Goal: Task Accomplishment & Management: Manage account settings

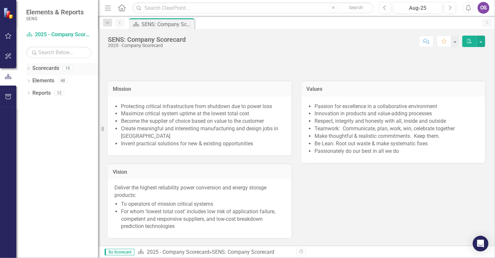
click at [28, 69] on icon "Dropdown" at bounding box center [28, 69] width 5 height 4
click at [33, 82] on icon "Dropdown" at bounding box center [31, 80] width 5 height 4
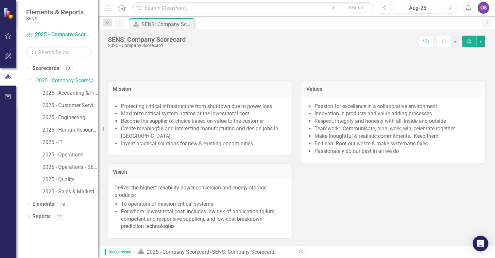
click at [70, 190] on link "2025 - Sales & Marketing" at bounding box center [70, 192] width 56 height 8
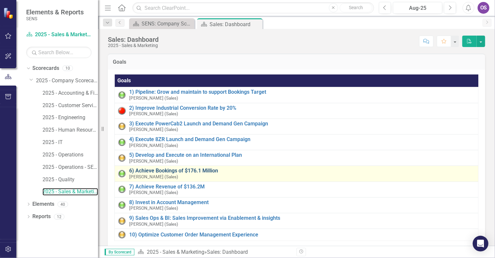
scroll to position [5, 0]
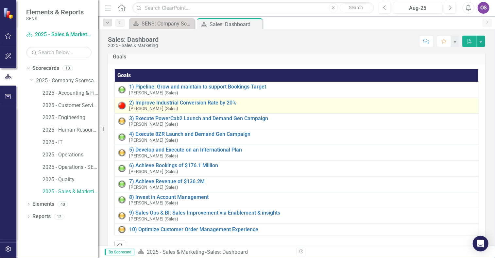
click at [172, 108] on div "2) Improve Industrial Conversion Rate by 20% [PERSON_NAME] (Sales)" at bounding box center [302, 105] width 346 height 11
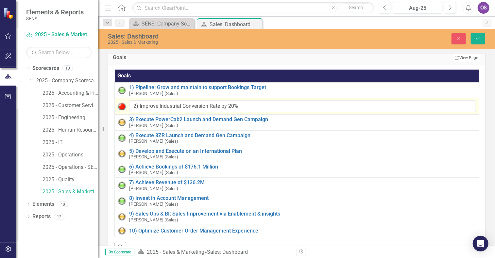
click at [309, 50] on div "Sales: Dashboard 2025 - Sales & Marketing Close Save Goals Edit Report Select R…" at bounding box center [296, 137] width 397 height 217
click at [108, 23] on icon "Dropdown" at bounding box center [108, 23] width 6 height 5
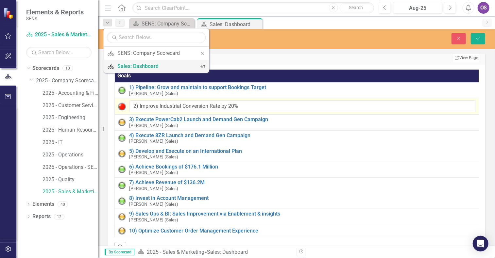
click at [148, 64] on div "Sales: Dashboard" at bounding box center [154, 66] width 75 height 8
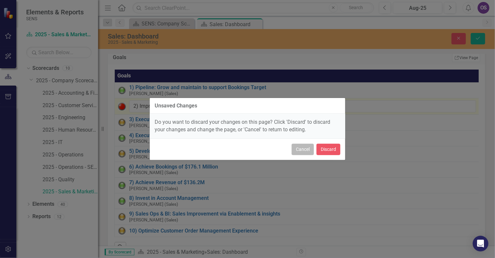
click at [303, 147] on button "Cancel" at bounding box center [303, 149] width 22 height 11
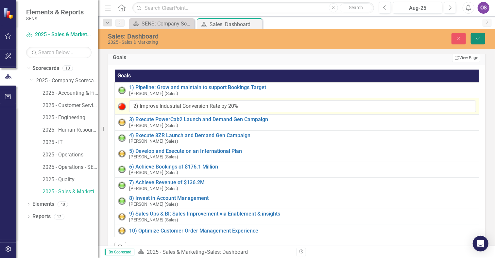
click at [480, 43] on button "Save" at bounding box center [478, 38] width 14 height 11
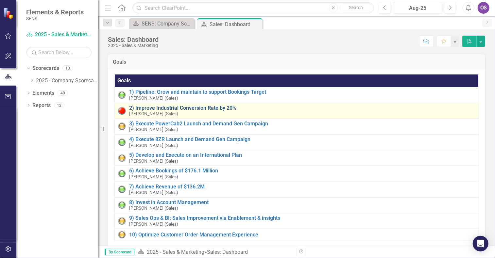
click at [171, 109] on link "2) Improve Industrial Conversion Rate by 20%" at bounding box center [302, 108] width 346 height 6
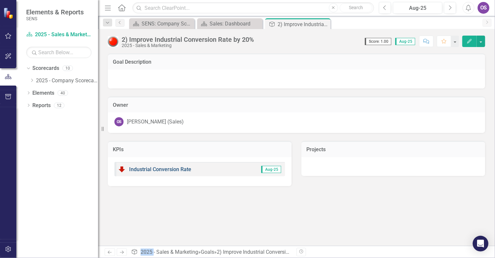
click at [179, 170] on link "Industrial Conversion Rate" at bounding box center [160, 169] width 62 height 6
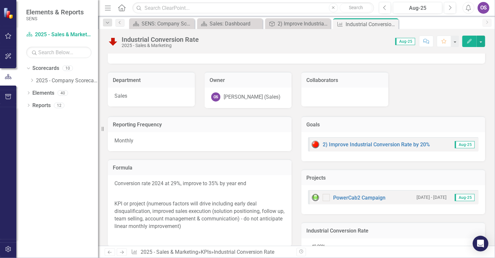
scroll to position [24, 0]
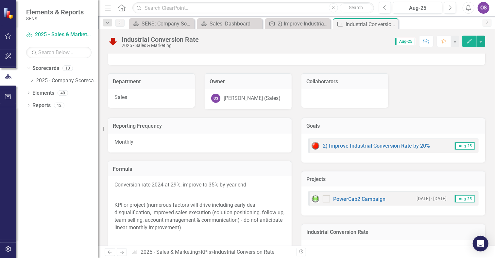
click at [185, 240] on p at bounding box center [199, 237] width 171 height 9
click at [109, 22] on icon "Dropdown" at bounding box center [108, 23] width 6 height 5
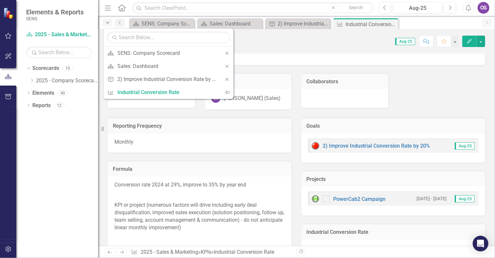
click at [109, 22] on icon "Dropdown" at bounding box center [108, 23] width 6 height 5
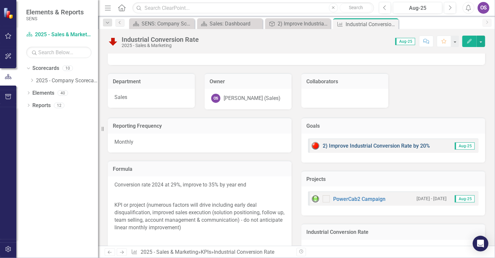
click at [329, 146] on link "2) Improve Industrial Conversion Rate by 20%" at bounding box center [376, 146] width 107 height 6
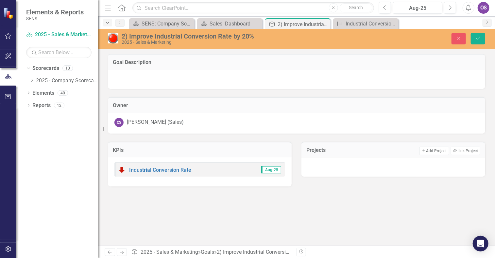
click at [108, 23] on icon "Dropdown" at bounding box center [108, 23] width 6 height 5
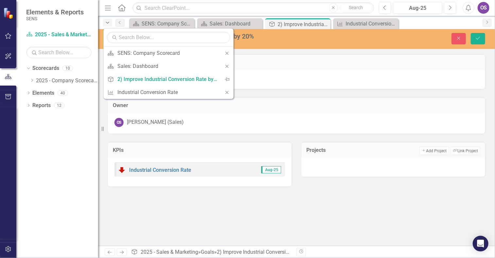
click at [108, 23] on icon "Dropdown" at bounding box center [108, 23] width 6 height 5
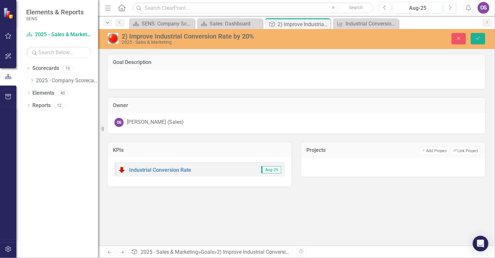
click at [108, 23] on icon "Dropdown" at bounding box center [108, 23] width 6 height 5
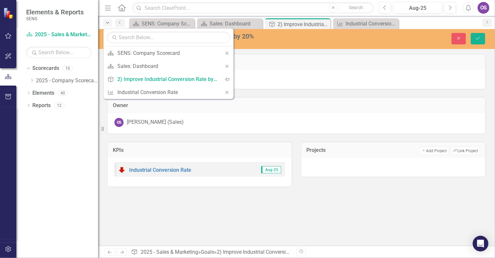
click at [108, 23] on icon "Dropdown" at bounding box center [108, 23] width 6 height 5
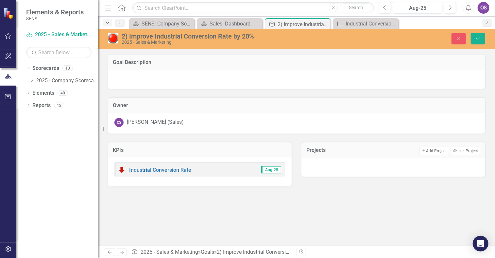
click at [108, 23] on icon "Dropdown" at bounding box center [108, 23] width 6 height 5
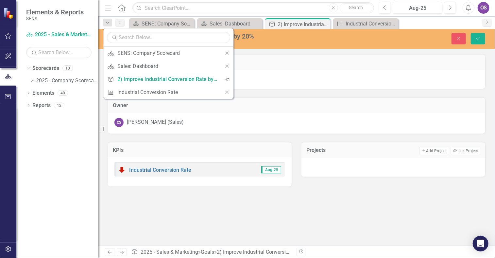
click at [207, 145] on div "KPIs" at bounding box center [200, 150] width 184 height 16
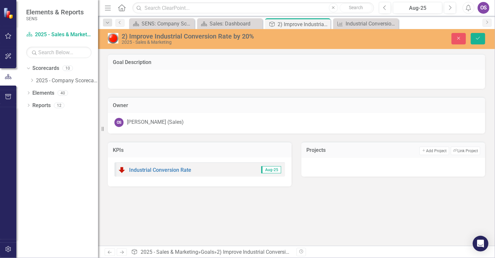
click at [113, 42] on img at bounding box center [113, 38] width 10 height 10
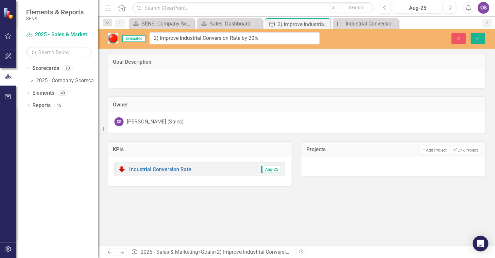
click at [132, 39] on span "Evaluated" at bounding box center [134, 38] width 24 height 7
click at [477, 37] on icon "Save" at bounding box center [478, 38] width 6 height 5
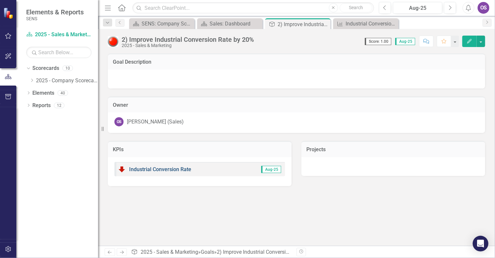
click at [141, 170] on link "Industrial Conversion Rate" at bounding box center [160, 169] width 62 height 6
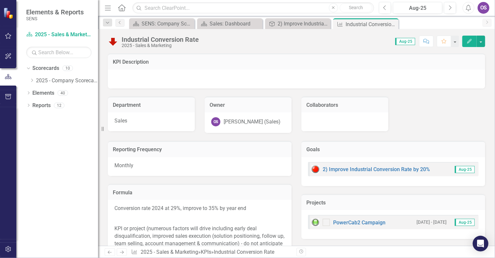
click at [109, 26] on form "Dropdown Search Scorecard SENS: Company Scorecard Close Scorecard Sales: Dashbo…" at bounding box center [108, 23] width 16 height 10
click at [107, 22] on icon "Dropdown" at bounding box center [108, 23] width 6 height 5
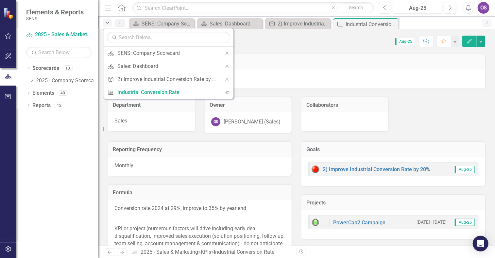
click at [107, 22] on icon "Dropdown" at bounding box center [108, 23] width 6 height 5
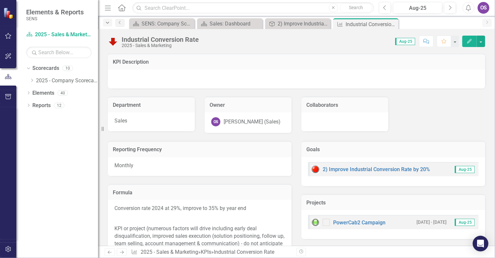
click at [107, 22] on icon "Dropdown" at bounding box center [108, 23] width 6 height 5
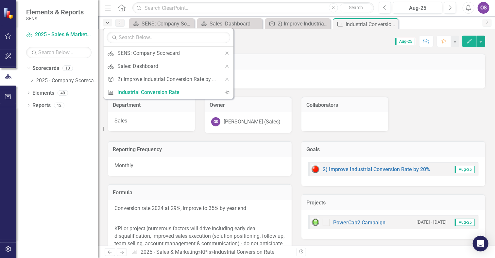
click at [107, 22] on icon "Dropdown" at bounding box center [108, 23] width 6 height 5
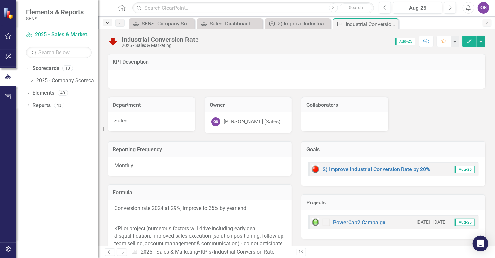
click at [107, 22] on icon "Dropdown" at bounding box center [108, 23] width 6 height 5
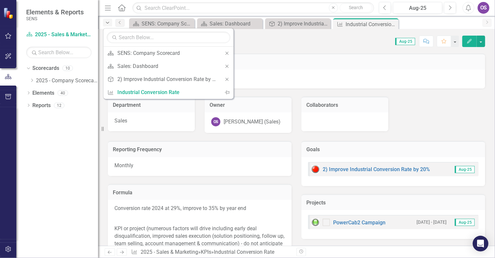
click at [107, 22] on icon "Dropdown" at bounding box center [108, 23] width 6 height 5
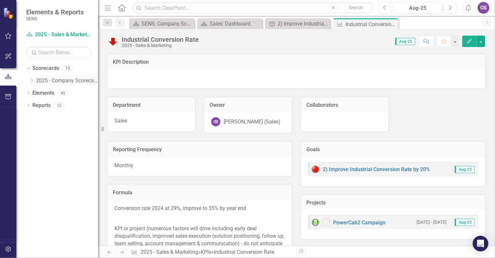
click at [33, 83] on div "Dropdown" at bounding box center [31, 81] width 5 height 6
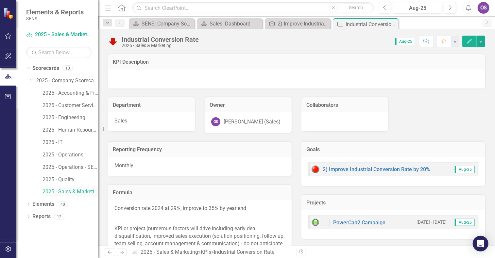
click at [75, 191] on link "2025 - Sales & Marketing" at bounding box center [70, 192] width 56 height 8
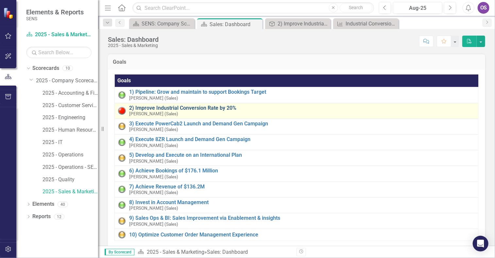
click at [184, 107] on link "2) Improve Industrial Conversion Rate by 20%" at bounding box center [302, 108] width 346 height 6
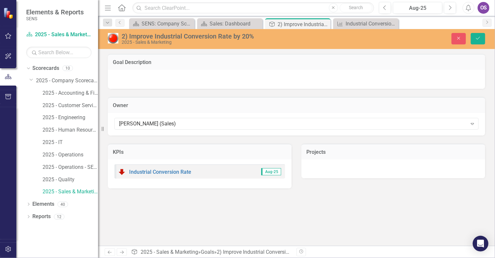
click at [113, 38] on img at bounding box center [113, 38] width 10 height 10
click at [118, 38] on img at bounding box center [113, 38] width 10 height 10
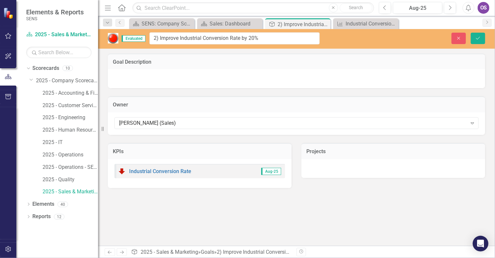
click at [132, 41] on span "Evaluated" at bounding box center [134, 38] width 24 height 7
drag, startPoint x: 132, startPoint y: 41, endPoint x: 117, endPoint y: 40, distance: 14.8
click at [117, 40] on img at bounding box center [113, 38] width 10 height 10
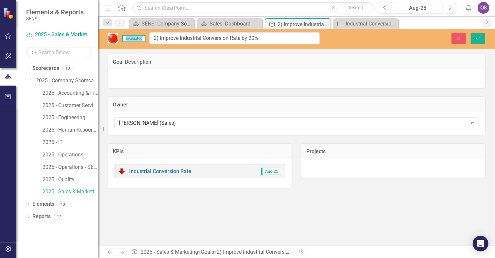
drag, startPoint x: 117, startPoint y: 40, endPoint x: 113, endPoint y: 40, distance: 4.2
click at [113, 40] on img at bounding box center [113, 38] width 10 height 10
drag, startPoint x: 113, startPoint y: 40, endPoint x: 108, endPoint y: 24, distance: 16.8
click at [108, 24] on icon "Dropdown" at bounding box center [108, 23] width 6 height 5
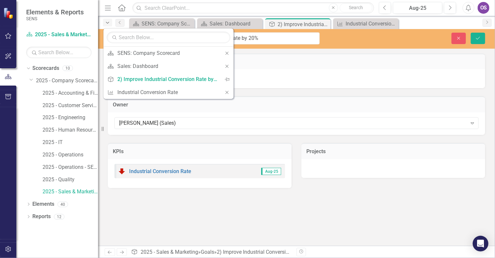
click at [108, 24] on icon "Dropdown" at bounding box center [108, 23] width 6 height 5
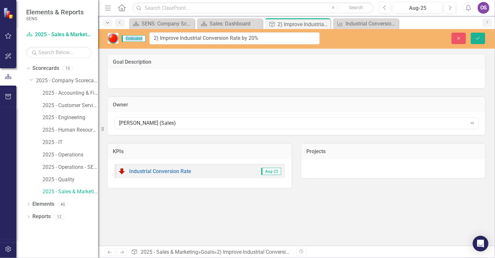
click at [108, 24] on icon "Dropdown" at bounding box center [108, 23] width 6 height 5
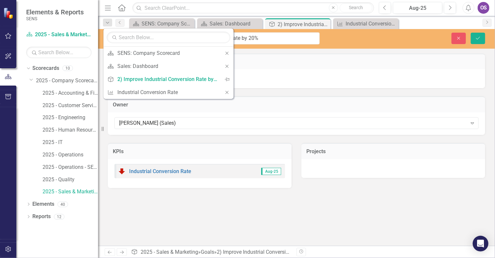
click at [103, 114] on div "Owner [PERSON_NAME] (Sales) Expand" at bounding box center [296, 111] width 387 height 47
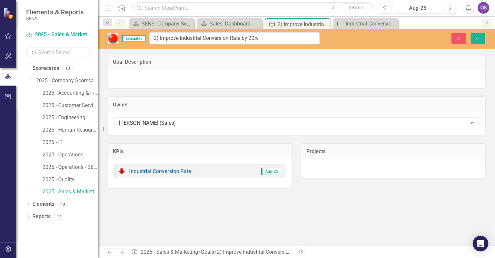
click at [118, 25] on link "Previous" at bounding box center [119, 23] width 9 height 8
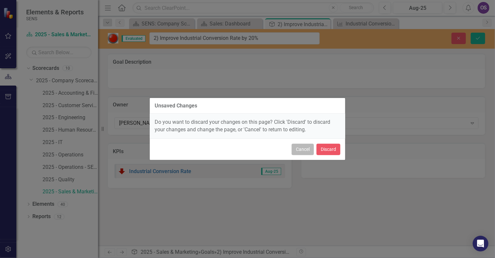
click at [302, 153] on button "Cancel" at bounding box center [303, 149] width 22 height 11
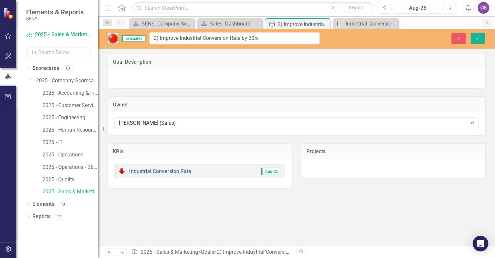
click at [275, 174] on span "Aug-25" at bounding box center [271, 171] width 20 height 7
click at [481, 42] on button "Save" at bounding box center [478, 38] width 14 height 11
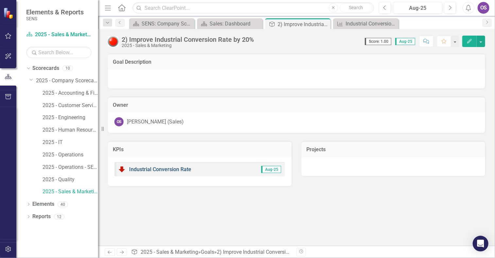
click at [178, 167] on link "Industrial Conversion Rate" at bounding box center [160, 169] width 62 height 6
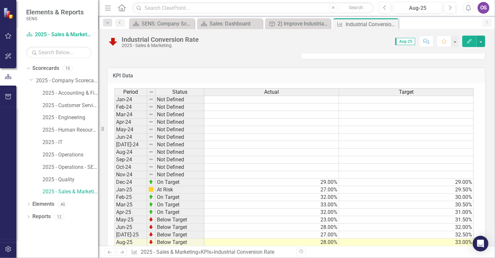
scroll to position [359, 0]
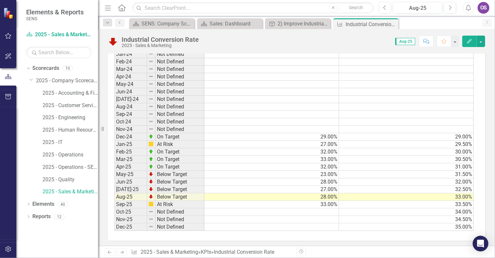
click at [176, 209] on td "Not Defined" at bounding box center [180, 213] width 49 height 8
click at [181, 202] on td "At Risk" at bounding box center [180, 205] width 49 height 8
click at [148, 203] on td at bounding box center [151, 205] width 8 height 8
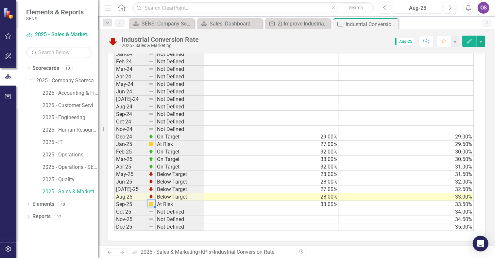
click at [148, 203] on td at bounding box center [151, 205] width 8 height 8
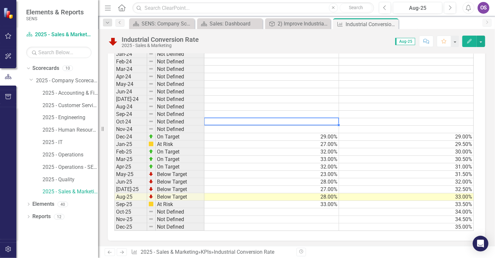
click at [289, 122] on td at bounding box center [271, 122] width 135 height 8
click at [115, 40] on img at bounding box center [113, 41] width 10 height 10
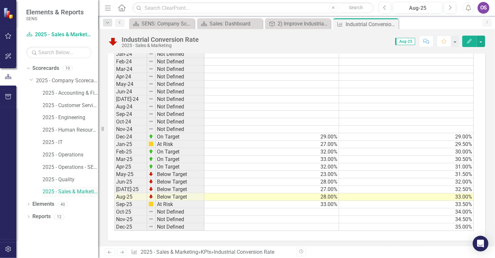
click at [43, 190] on link "2025 - Sales & Marketing" at bounding box center [70, 192] width 56 height 8
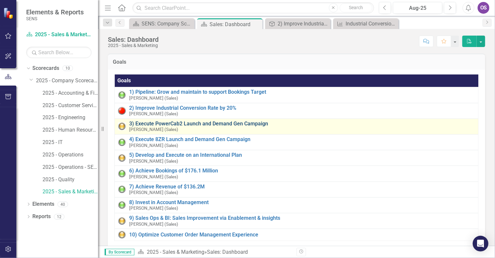
click at [188, 123] on link "3) Execute PowerCab2 Launch and Demand Gen Campaign" at bounding box center [302, 124] width 346 height 6
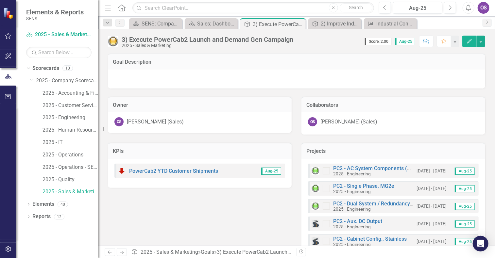
click at [121, 21] on icon "Previous" at bounding box center [119, 23] width 5 height 4
